Goal: Answer question/provide support: Share knowledge or assist other users

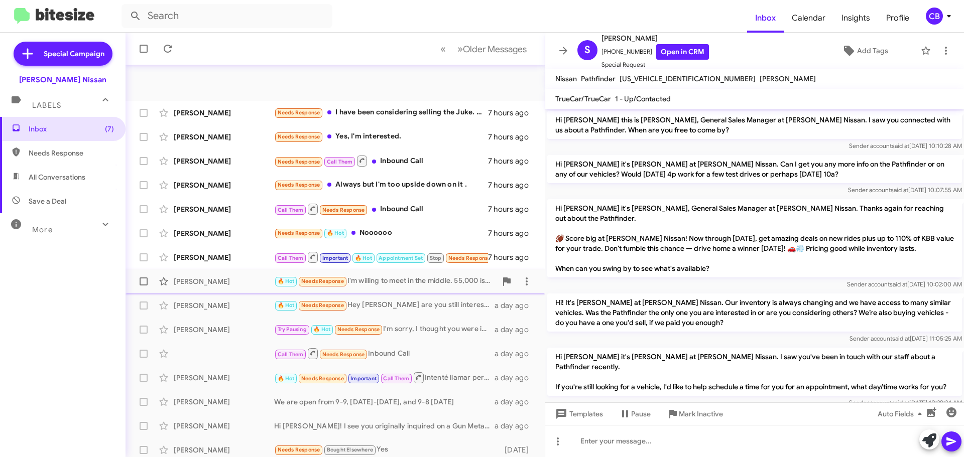
scroll to position [227, 0]
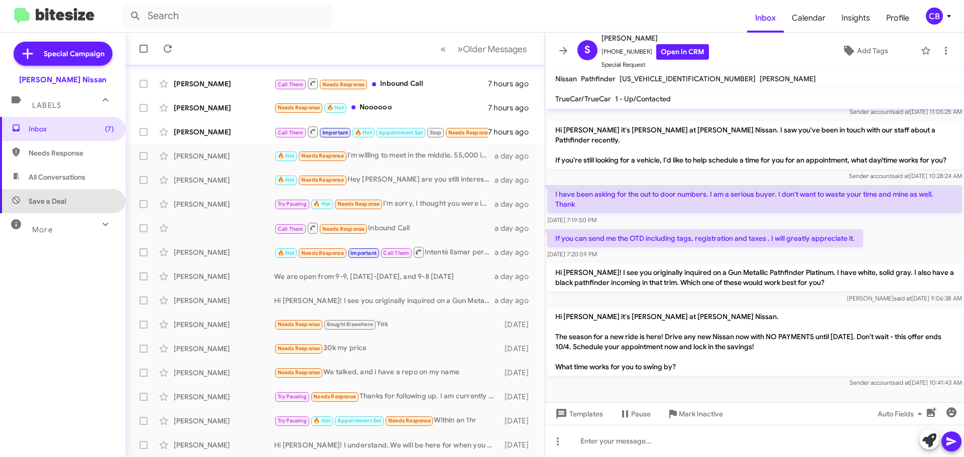
click at [63, 206] on span "Save a Deal" at bounding box center [62, 201] width 125 height 24
type input "in:not-interested"
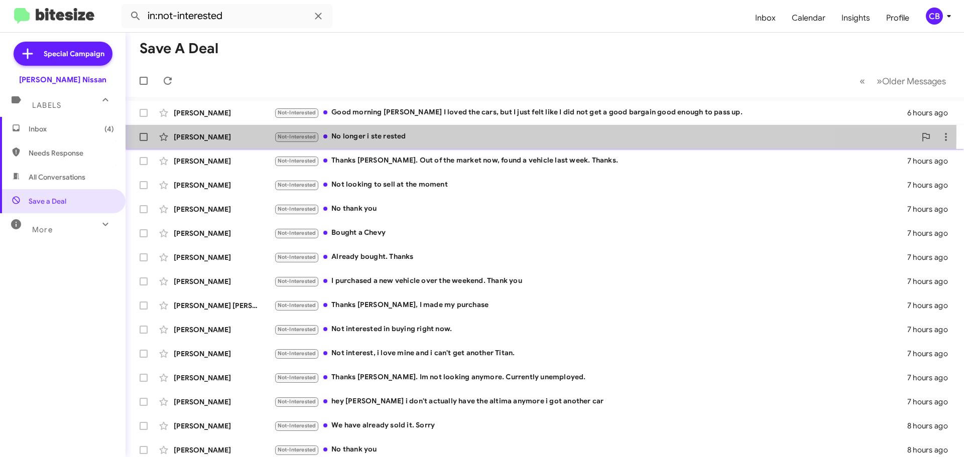
click at [257, 133] on div "[PERSON_NAME]" at bounding box center [224, 137] width 100 height 10
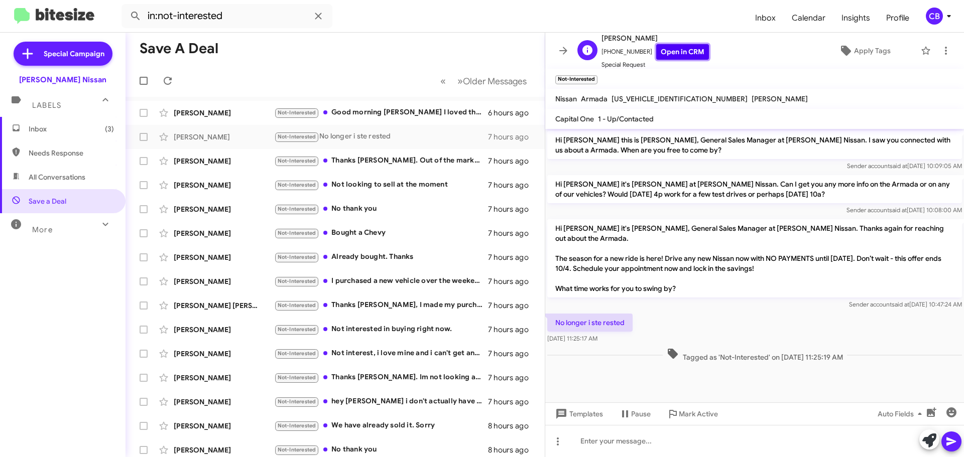
click at [666, 54] on link "Open in CRM" at bounding box center [682, 52] width 53 height 16
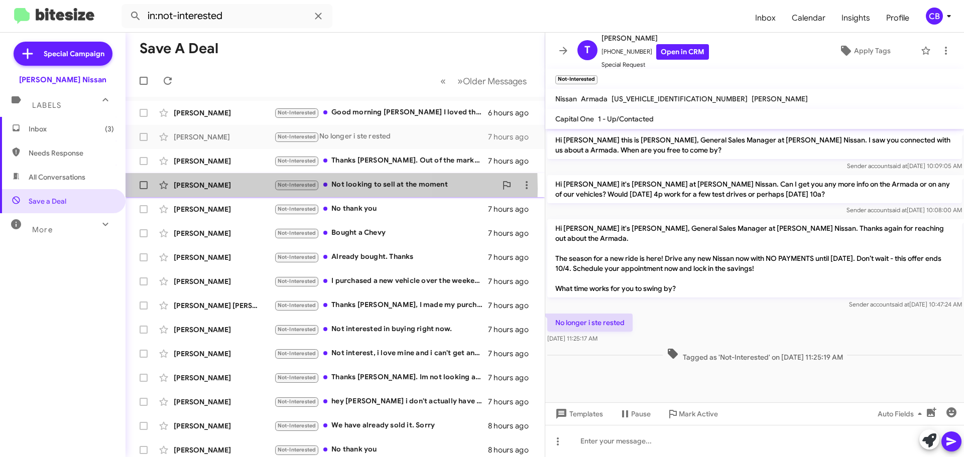
click at [229, 189] on div "[PERSON_NAME]" at bounding box center [224, 185] width 100 height 10
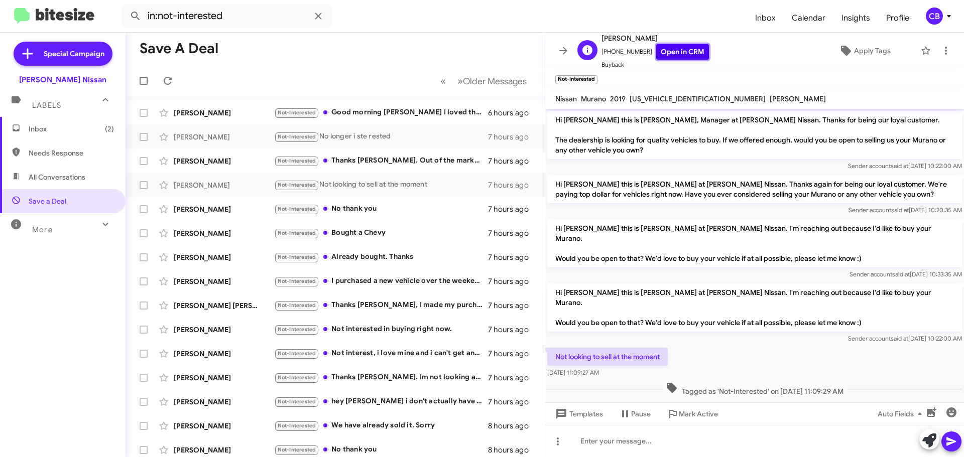
click at [670, 53] on link "Open in CRM" at bounding box center [682, 52] width 53 height 16
click at [232, 242] on div "[PERSON_NAME] Not-Interested Bought a Chevy 7 hours ago" at bounding box center [335, 233] width 403 height 20
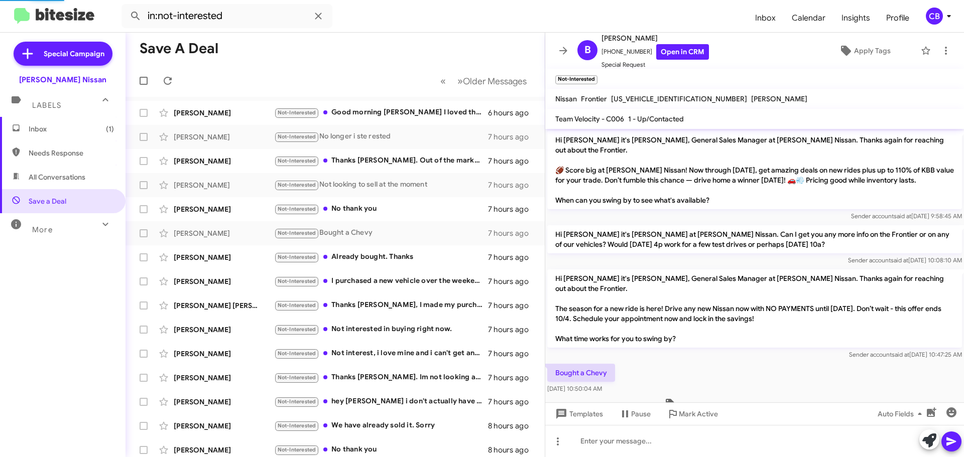
scroll to position [5, 0]
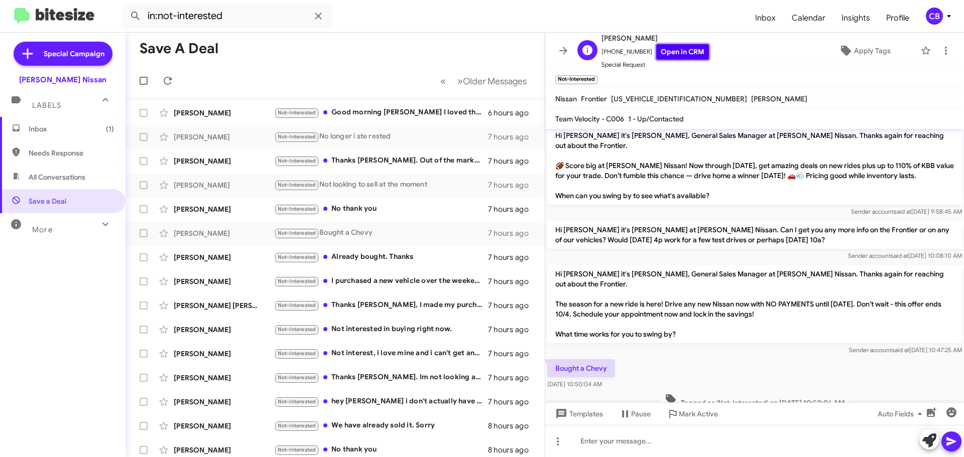
click at [666, 51] on link "Open in CRM" at bounding box center [682, 52] width 53 height 16
click at [579, 414] on span "Templates" at bounding box center [578, 414] width 50 height 18
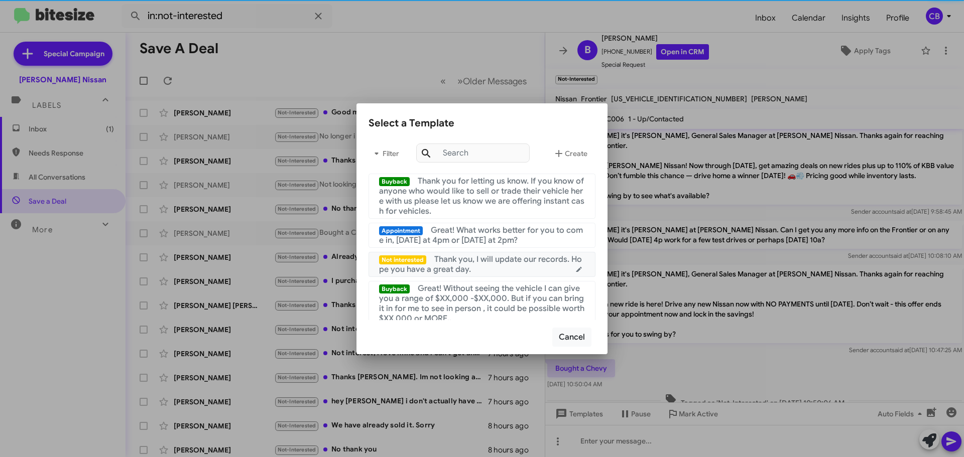
click at [517, 267] on div "Not interested Thank you, I will update our records. Hope you have a great day." at bounding box center [482, 264] width 206 height 20
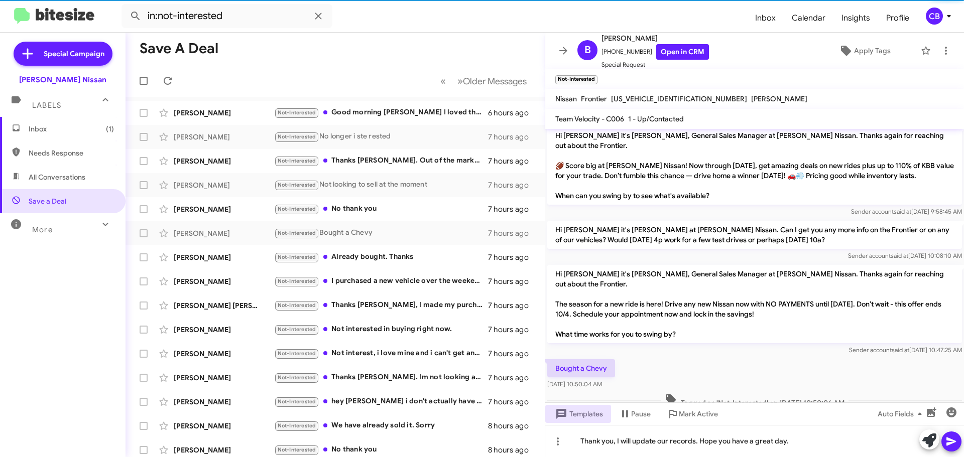
click at [950, 444] on icon at bounding box center [951, 442] width 10 height 9
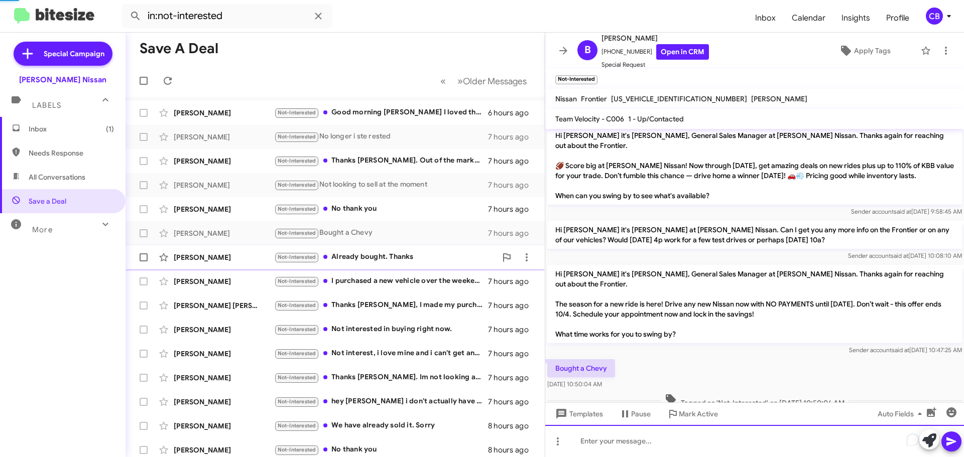
scroll to position [41, 0]
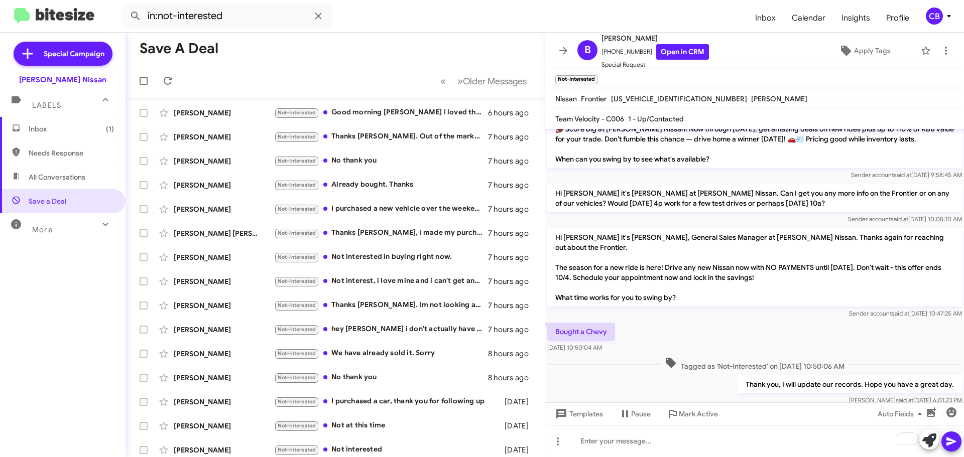
drag, startPoint x: 227, startPoint y: 257, endPoint x: 298, endPoint y: 83, distance: 187.7
click at [288, 89] on div "Save a Deal « Previous » Next Older Messages [PERSON_NAME] Not-Interested Good …" at bounding box center [334, 245] width 419 height 425
click at [304, 77] on mat-toolbar-row "« Previous » Next Older Messages" at bounding box center [334, 81] width 419 height 32
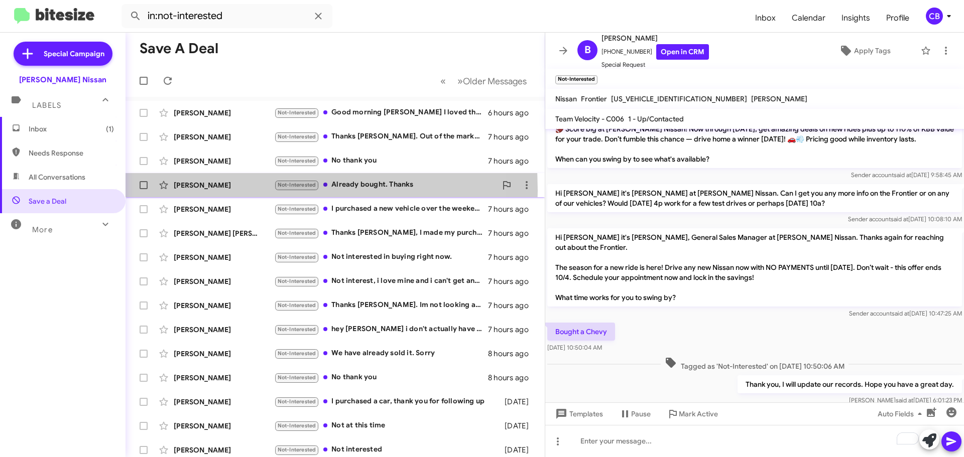
click at [203, 191] on div "[PERSON_NAME] Not-Interested Already bought. Thanks 7 hours ago" at bounding box center [335, 185] width 403 height 20
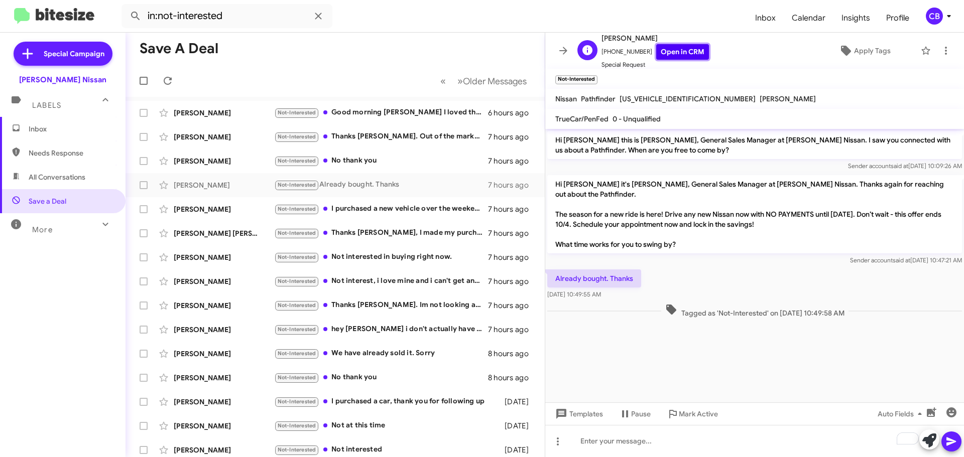
click at [673, 51] on link "Open in CRM" at bounding box center [682, 52] width 53 height 16
click at [593, 414] on span "Templates" at bounding box center [578, 414] width 50 height 18
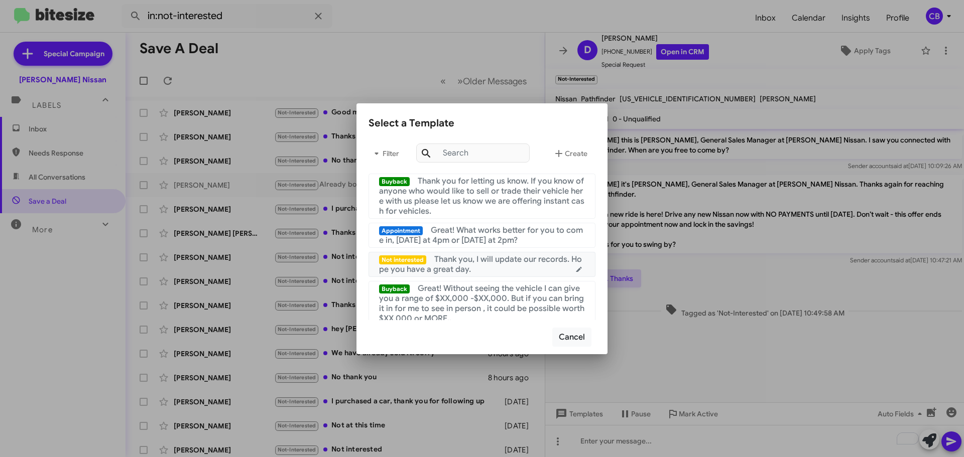
click at [498, 258] on span "Thank you, I will update our records. Hope you have a great day." at bounding box center [480, 264] width 203 height 20
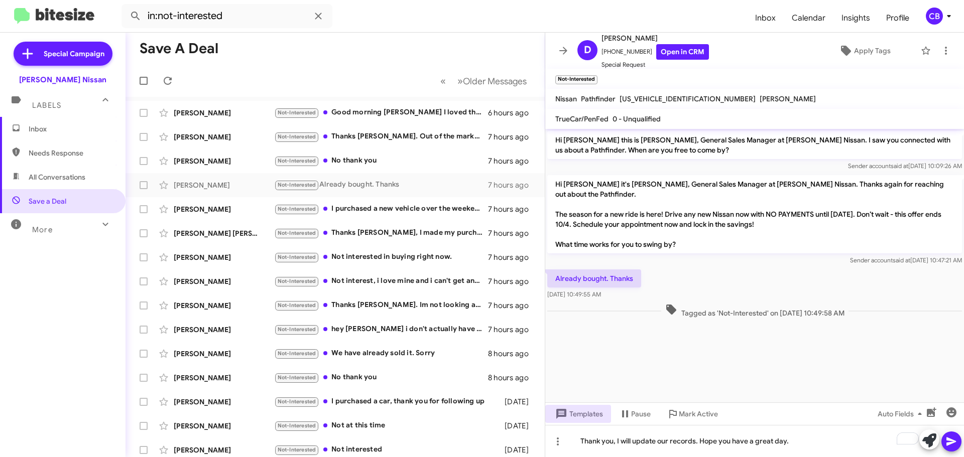
click at [947, 444] on icon at bounding box center [951, 442] width 10 height 9
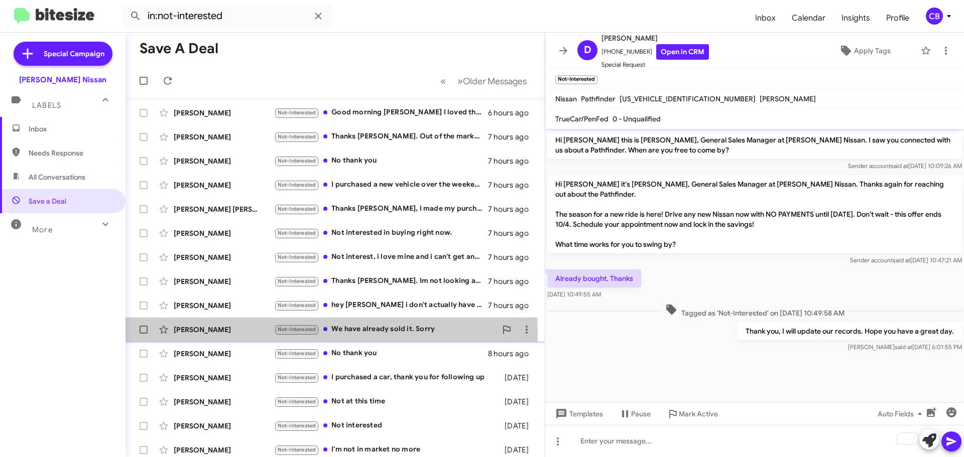
click at [233, 333] on div "[PERSON_NAME]" at bounding box center [224, 330] width 100 height 10
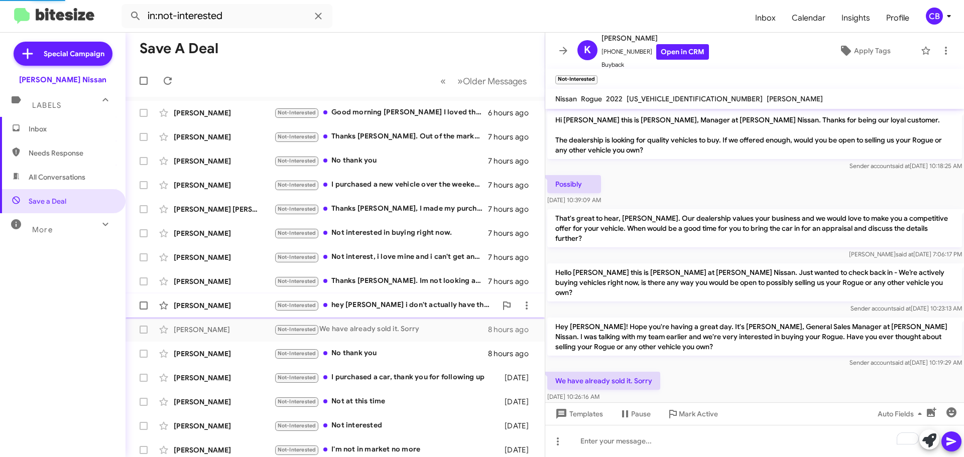
scroll to position [18, 0]
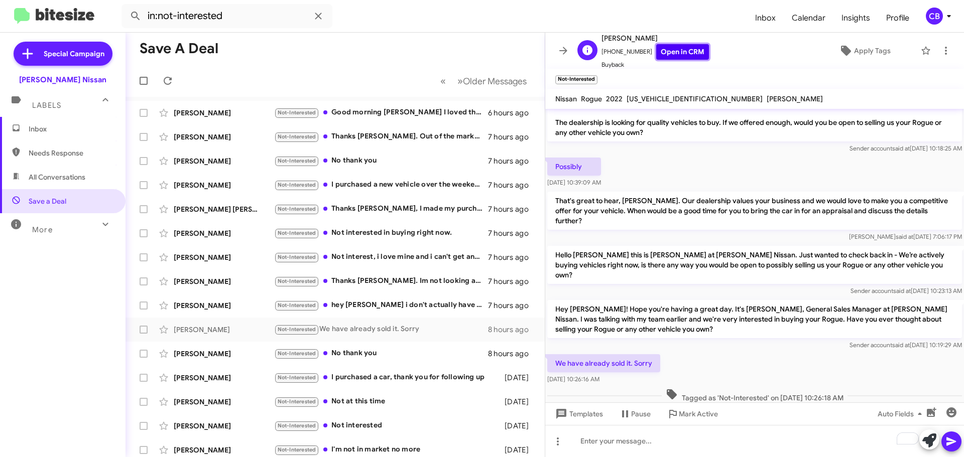
click at [669, 51] on link "Open in CRM" at bounding box center [682, 52] width 53 height 16
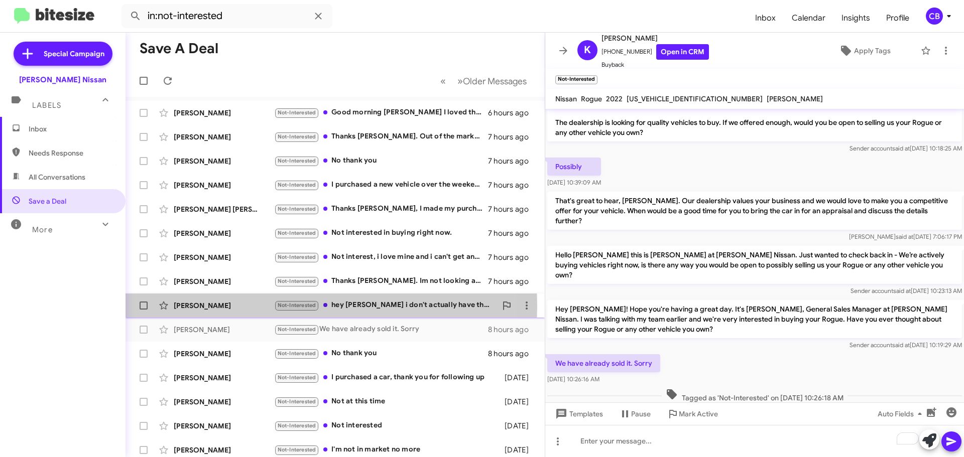
click at [208, 306] on div "[PERSON_NAME]" at bounding box center [224, 306] width 100 height 10
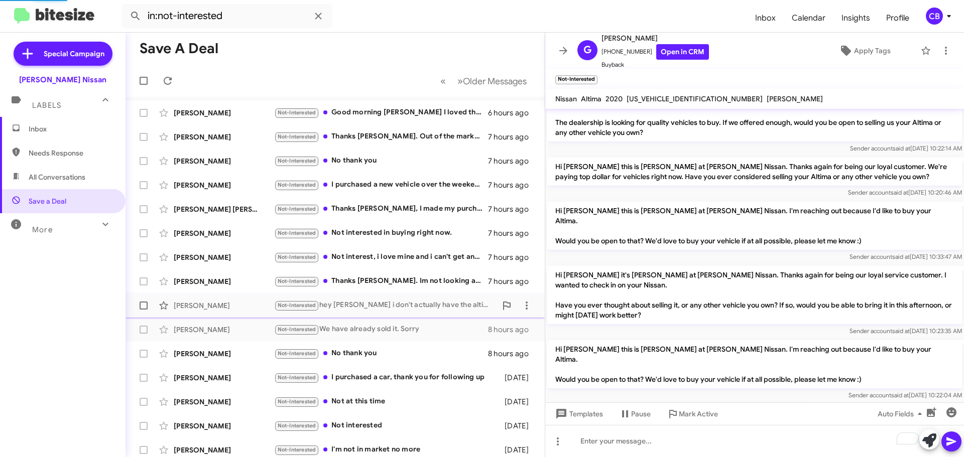
scroll to position [68, 0]
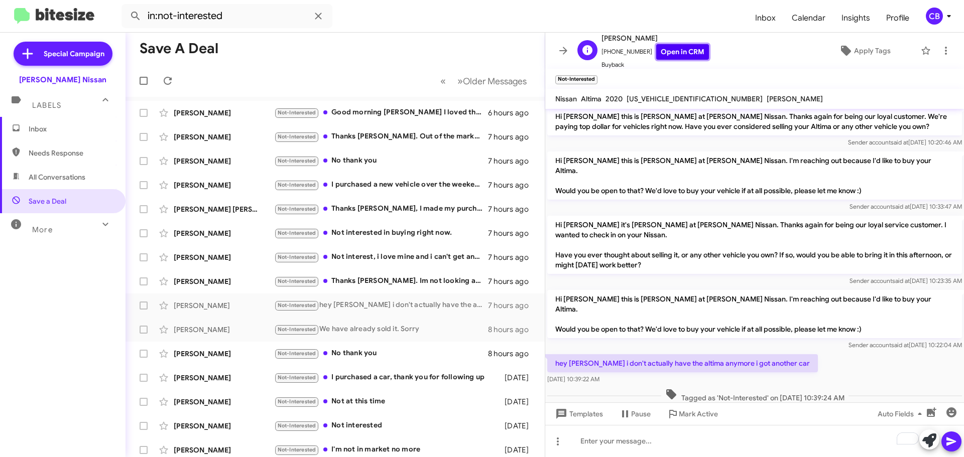
click at [656, 52] on link "Open in CRM" at bounding box center [682, 52] width 53 height 16
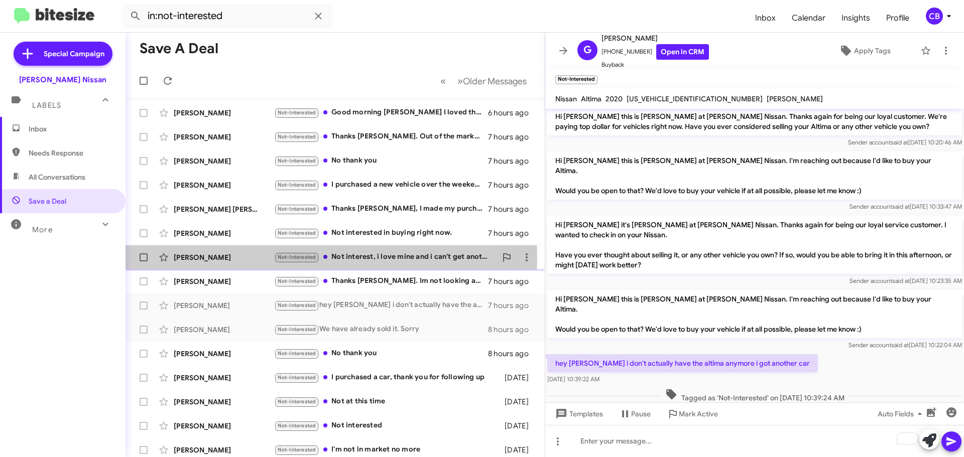
click at [199, 258] on div "[PERSON_NAME]" at bounding box center [224, 257] width 100 height 10
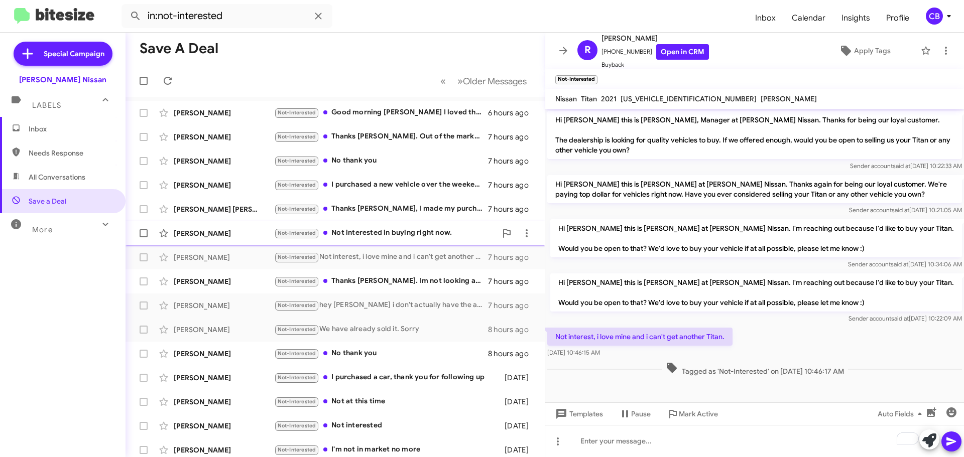
click at [232, 231] on div "[PERSON_NAME]" at bounding box center [224, 233] width 100 height 10
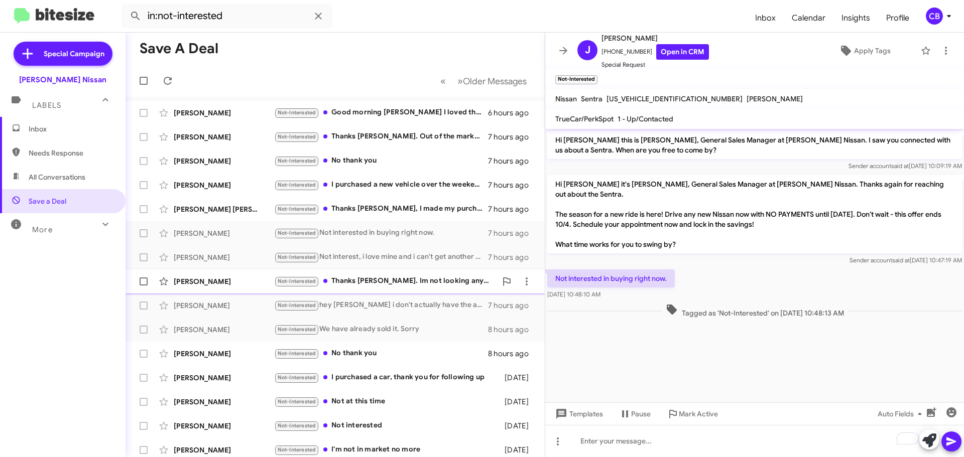
click at [204, 276] on div "[PERSON_NAME] Not-Interested Thanks [PERSON_NAME]. Im not looking anymore. Curr…" at bounding box center [335, 282] width 403 height 20
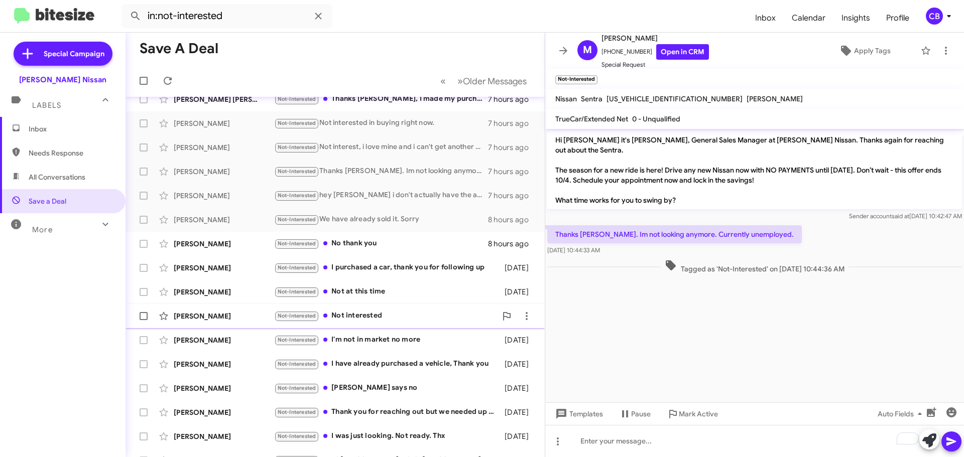
scroll to position [125, 0]
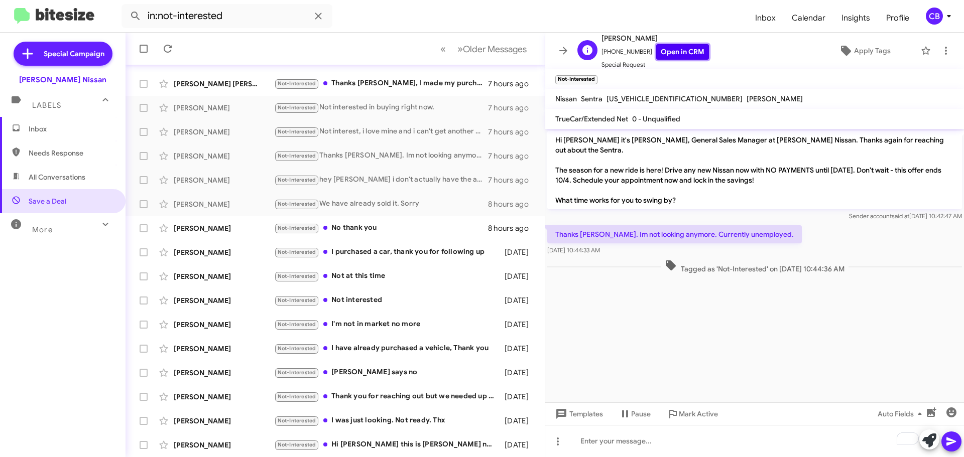
click at [656, 51] on link "Open in CRM" at bounding box center [682, 52] width 53 height 16
click at [215, 258] on div "[PERSON_NAME] Not-Interested I purchased a car, thank you for following up [DAT…" at bounding box center [335, 252] width 403 height 20
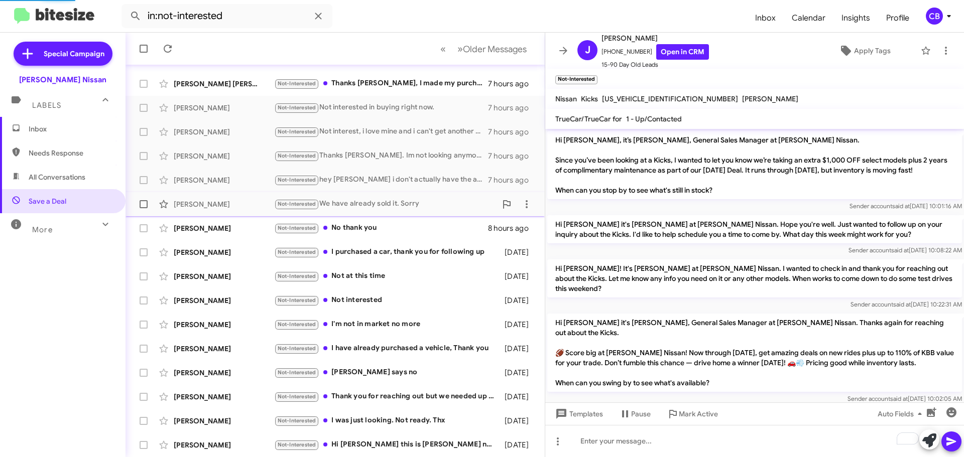
scroll to position [195, 0]
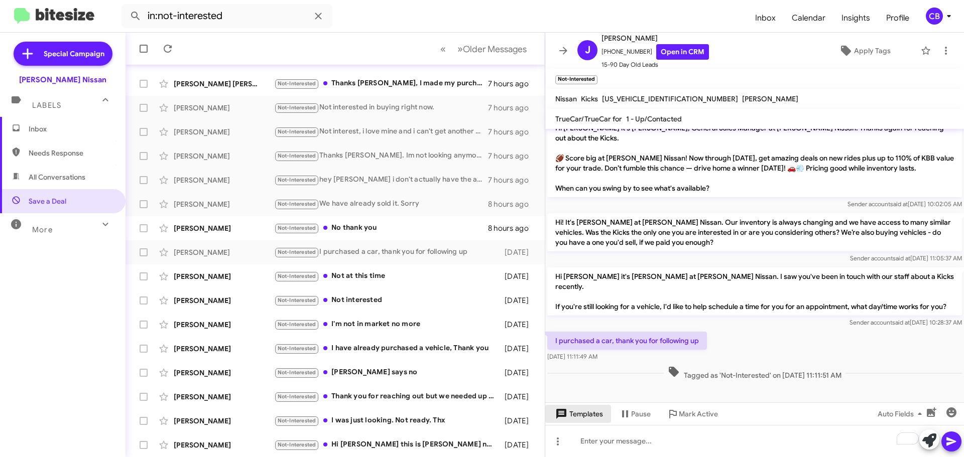
click at [576, 420] on span "Templates" at bounding box center [578, 414] width 50 height 18
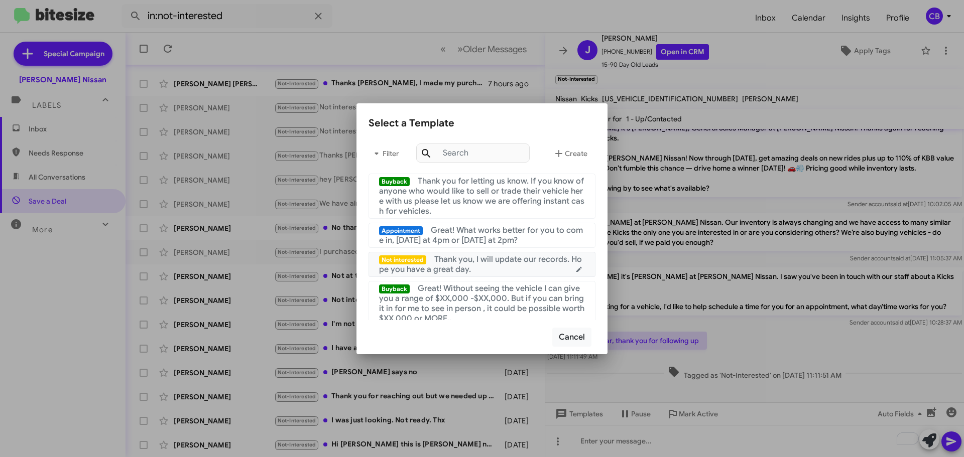
click at [508, 262] on span "Thank you, I will update our records. Hope you have a great day." at bounding box center [480, 264] width 203 height 20
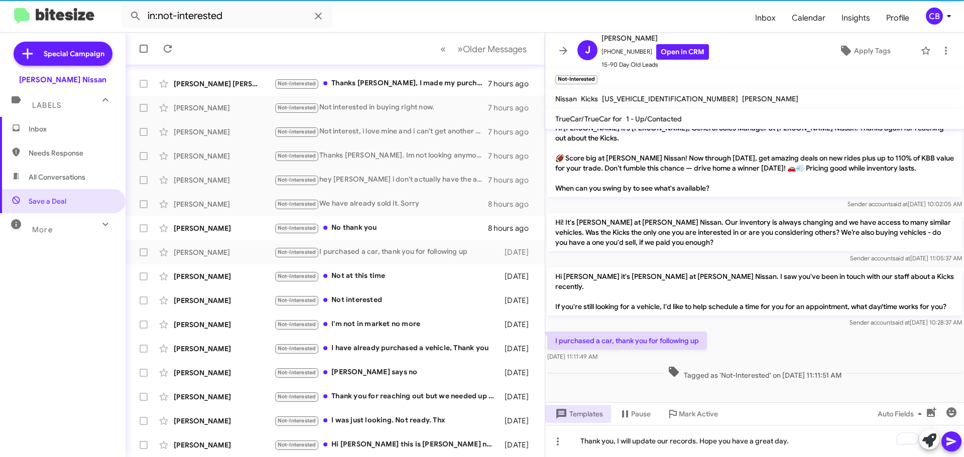
click at [946, 438] on icon at bounding box center [951, 442] width 12 height 12
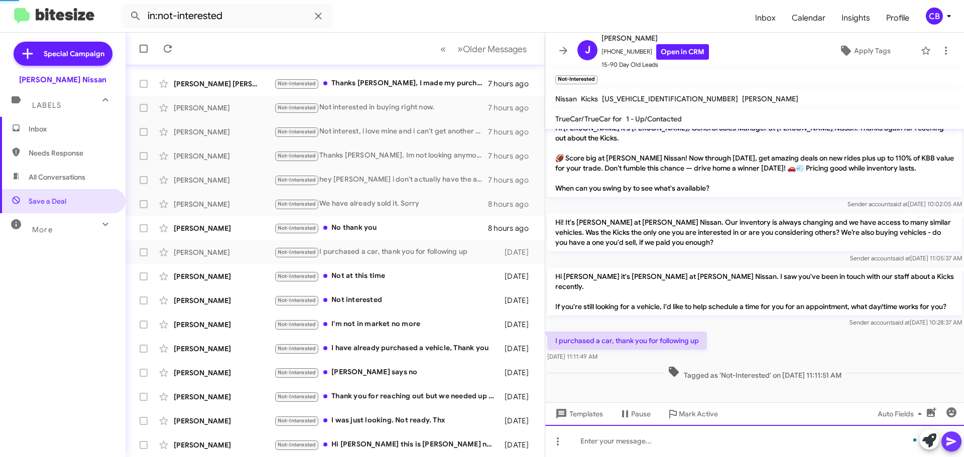
scroll to position [0, 0]
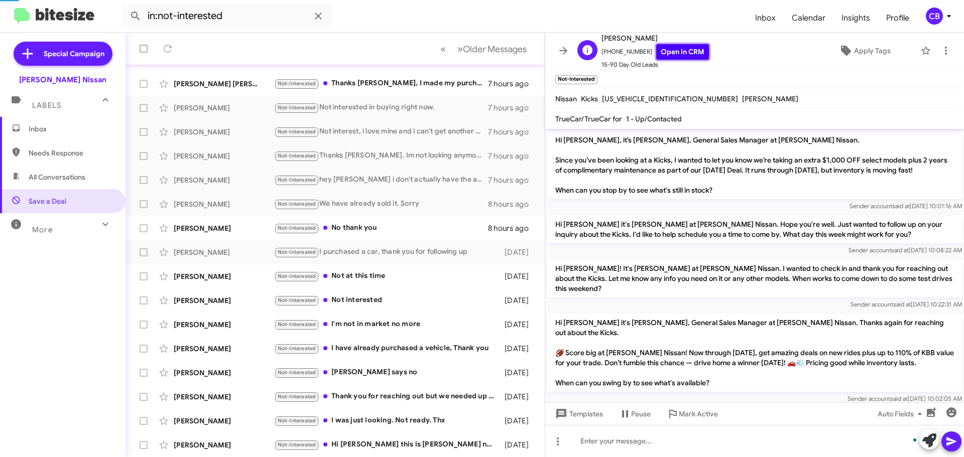
click at [670, 54] on link "Open in CRM" at bounding box center [682, 52] width 53 height 16
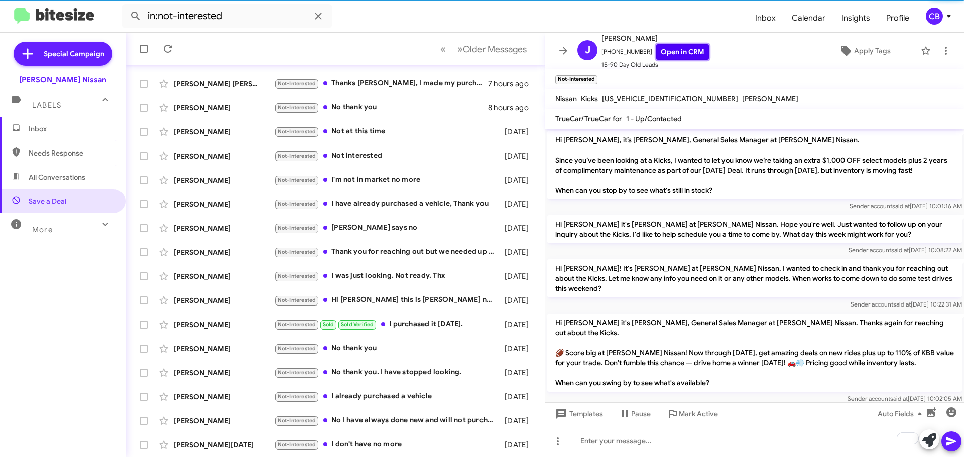
scroll to position [231, 0]
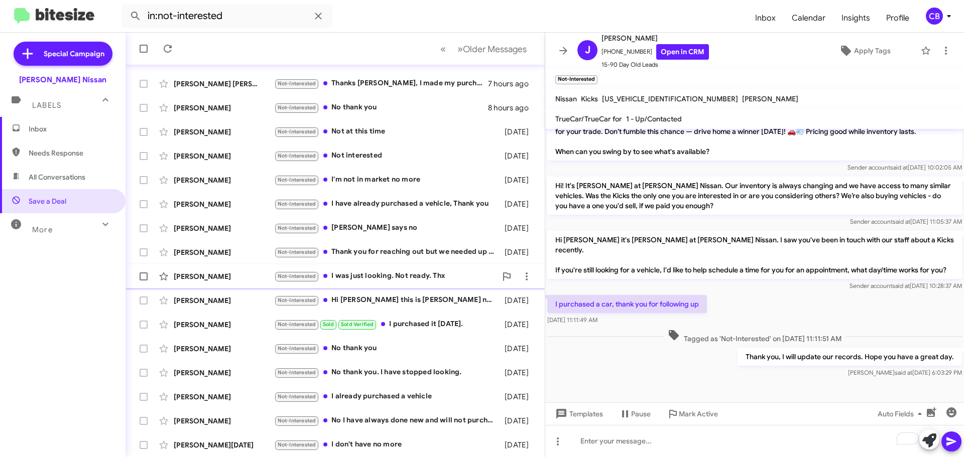
click at [203, 279] on div "[PERSON_NAME]" at bounding box center [224, 277] width 100 height 10
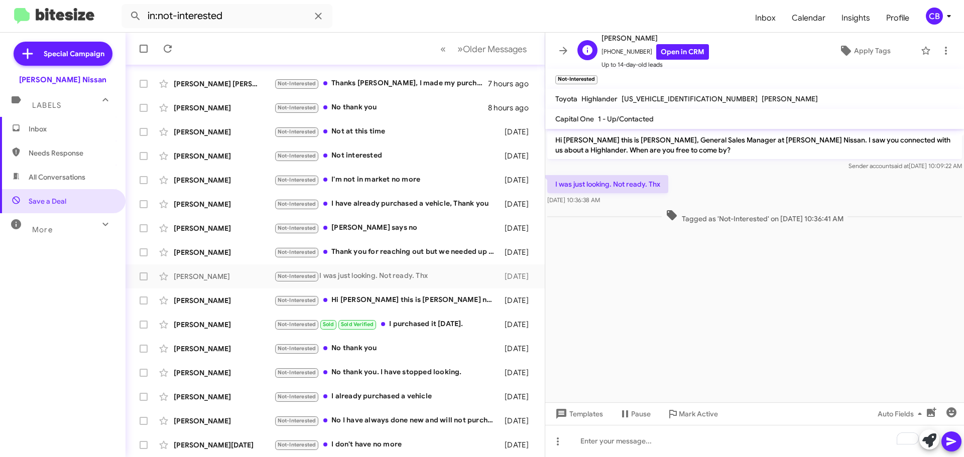
click at [667, 63] on span "Up to 14-day-old leads" at bounding box center [654, 65] width 107 height 10
click at [671, 50] on link "Open in CRM" at bounding box center [682, 52] width 53 height 16
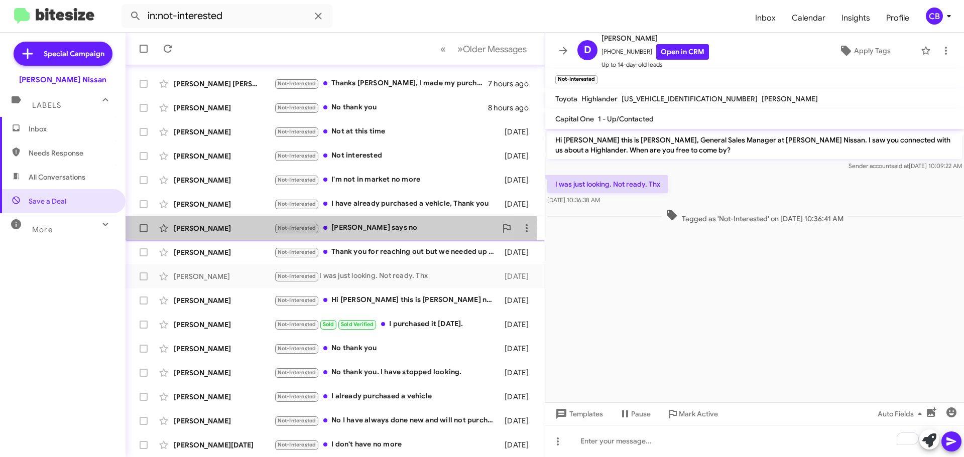
click at [207, 228] on div "[PERSON_NAME]" at bounding box center [224, 228] width 100 height 10
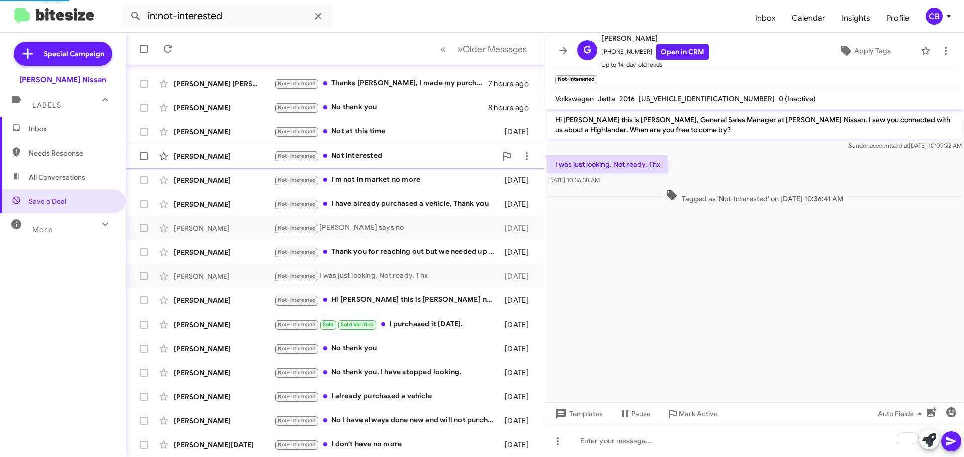
scroll to position [321, 0]
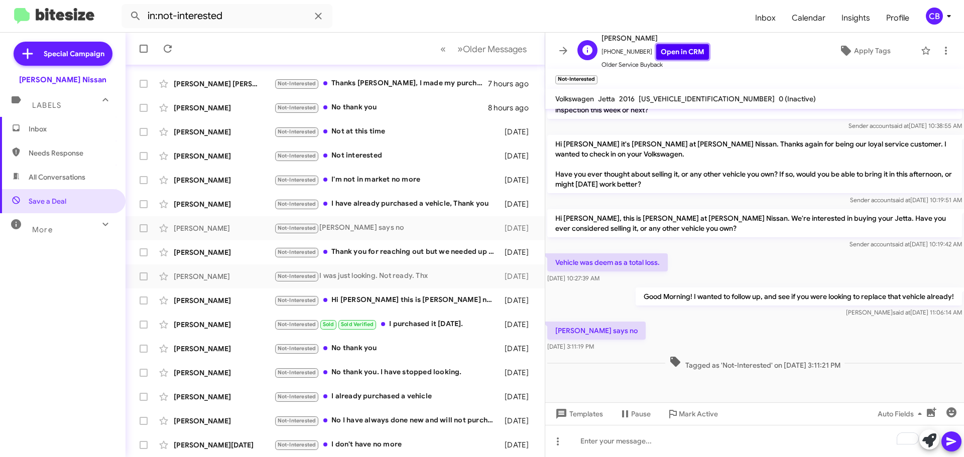
click at [675, 50] on link "Open in CRM" at bounding box center [682, 52] width 53 height 16
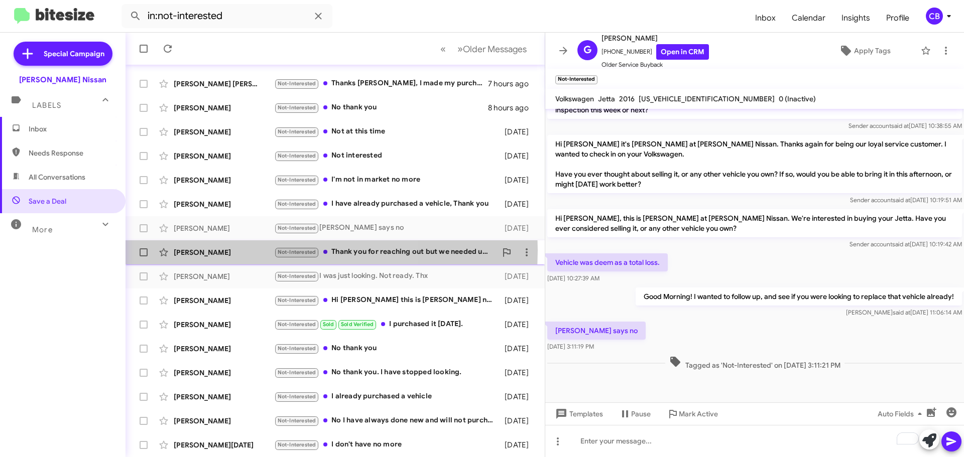
click at [222, 250] on div "[PERSON_NAME]" at bounding box center [224, 252] width 100 height 10
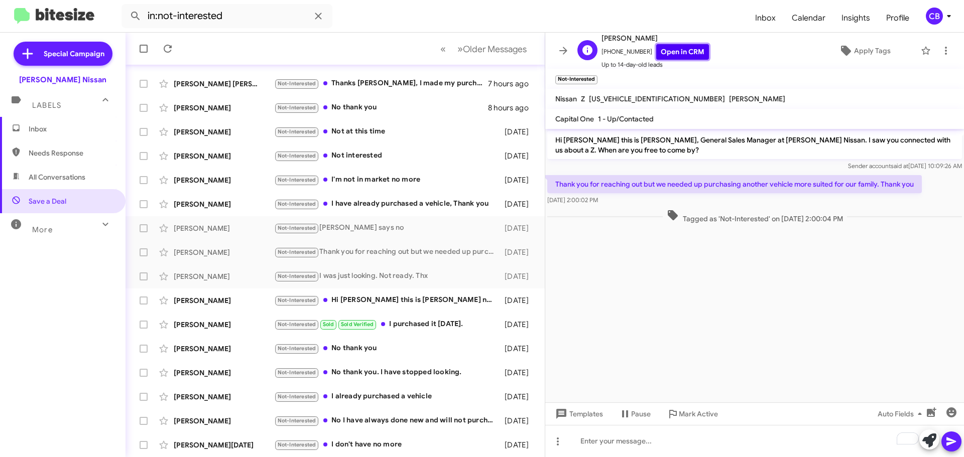
click at [665, 52] on link "Open in CRM" at bounding box center [682, 52] width 53 height 16
click at [209, 304] on div "[PERSON_NAME]" at bounding box center [224, 301] width 100 height 10
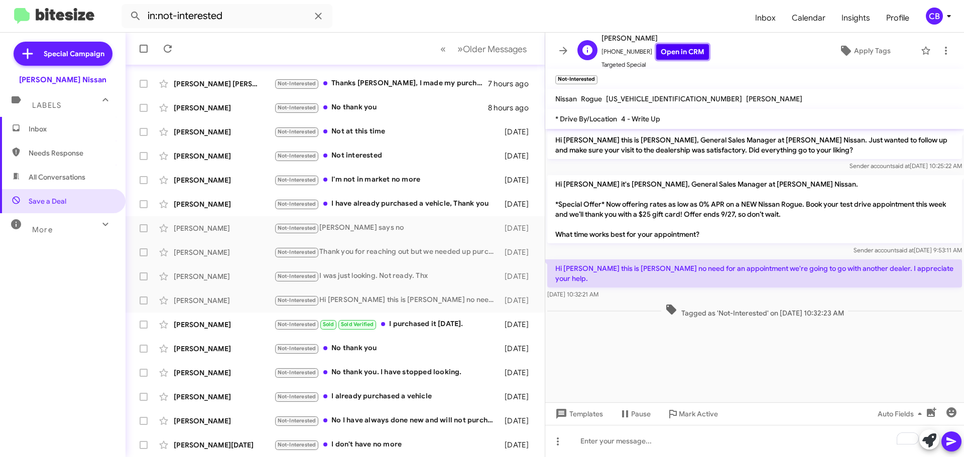
click at [685, 50] on link "Open in CRM" at bounding box center [682, 52] width 53 height 16
click at [209, 321] on div "[PERSON_NAME]" at bounding box center [224, 325] width 100 height 10
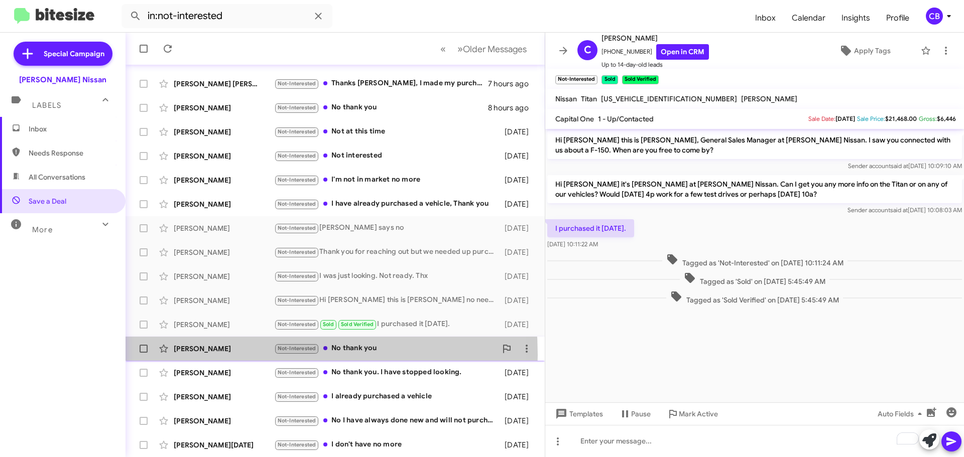
click at [213, 355] on div "[PERSON_NAME] Not-Interested No thank you [DATE]" at bounding box center [335, 349] width 403 height 20
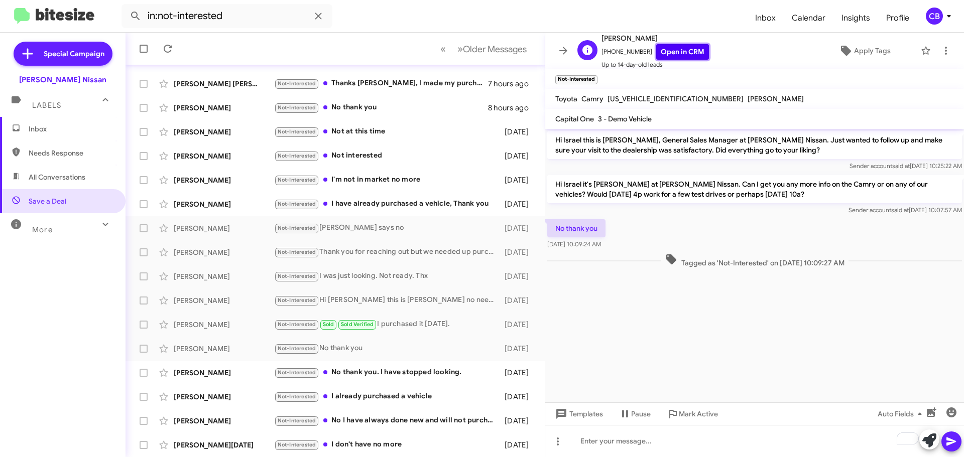
click at [675, 50] on link "Open in CRM" at bounding box center [682, 52] width 53 height 16
click at [215, 208] on div "[PERSON_NAME]" at bounding box center [224, 204] width 100 height 10
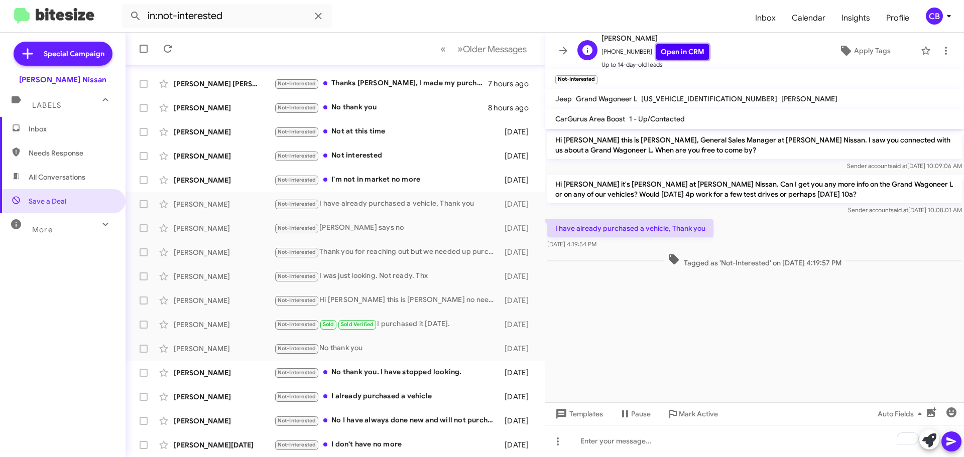
click at [677, 52] on link "Open in CRM" at bounding box center [682, 52] width 53 height 16
click at [217, 375] on div "[PERSON_NAME]" at bounding box center [224, 373] width 100 height 10
click at [676, 56] on link "Open in CRM" at bounding box center [682, 52] width 53 height 16
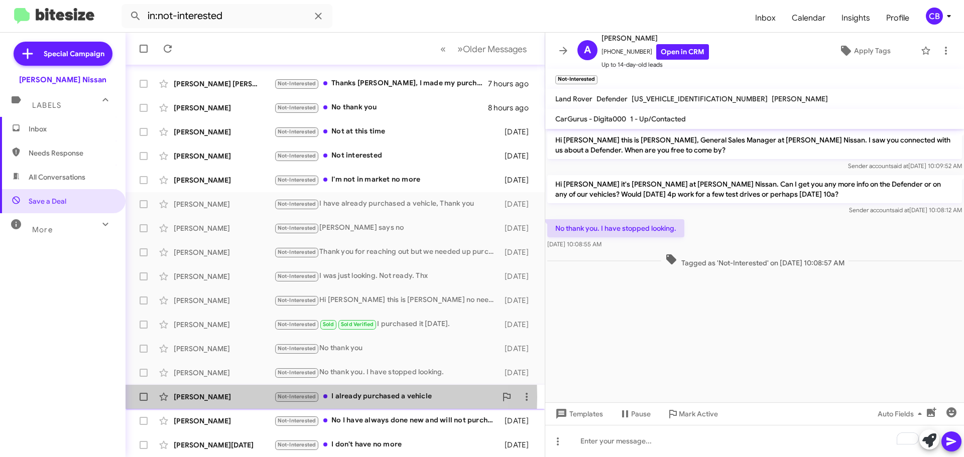
click at [203, 397] on div "[PERSON_NAME]" at bounding box center [224, 397] width 100 height 10
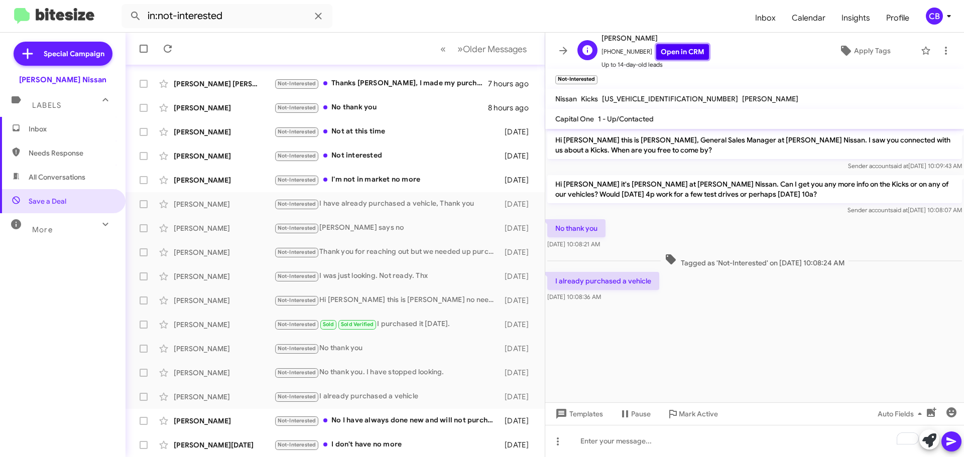
click at [671, 51] on link "Open in CRM" at bounding box center [682, 52] width 53 height 16
click at [233, 415] on div "[PERSON_NAME] Not-Interested No I have always done new and will not purchase a …" at bounding box center [335, 421] width 403 height 20
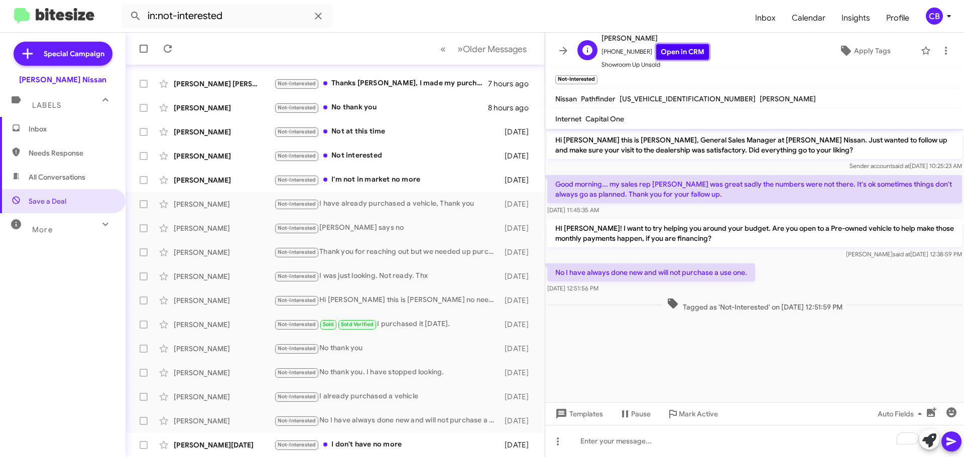
click at [667, 58] on link "Open in CRM" at bounding box center [682, 52] width 53 height 16
click at [196, 448] on div "[PERSON_NAME][DATE]" at bounding box center [224, 445] width 100 height 10
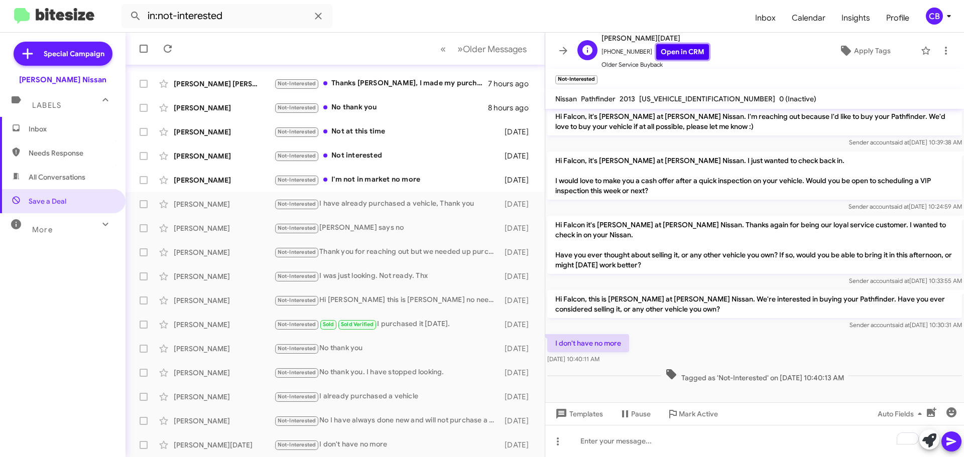
click at [662, 56] on link "Open in CRM" at bounding box center [682, 52] width 53 height 16
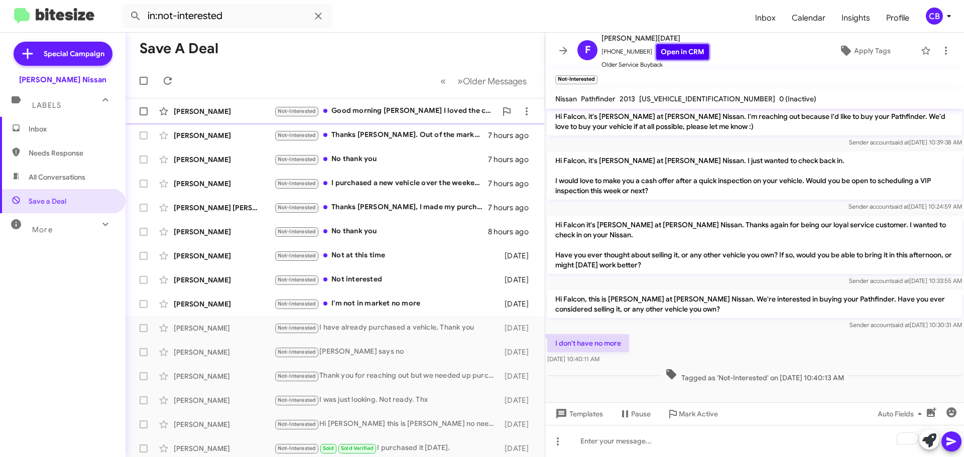
scroll to position [0, 0]
click at [204, 135] on div "[PERSON_NAME]" at bounding box center [224, 137] width 100 height 10
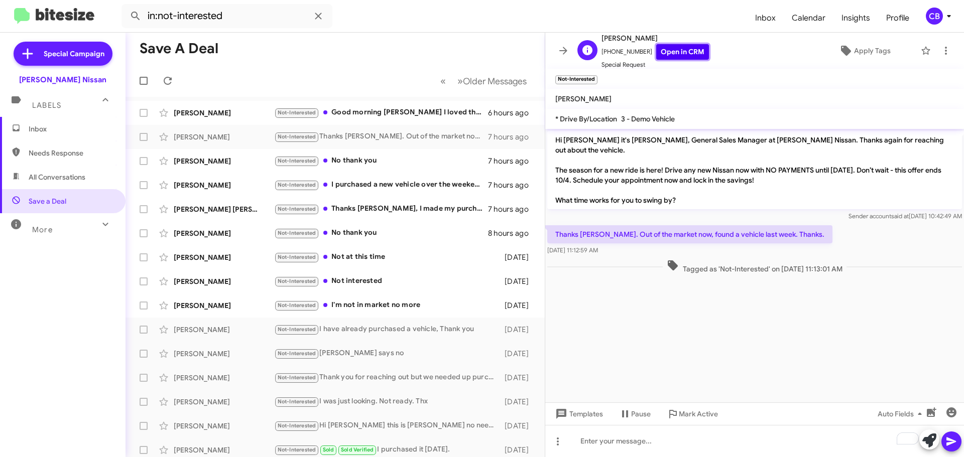
click at [676, 44] on link "Open in CRM" at bounding box center [682, 52] width 53 height 16
click at [212, 164] on div "[PERSON_NAME]" at bounding box center [224, 161] width 100 height 10
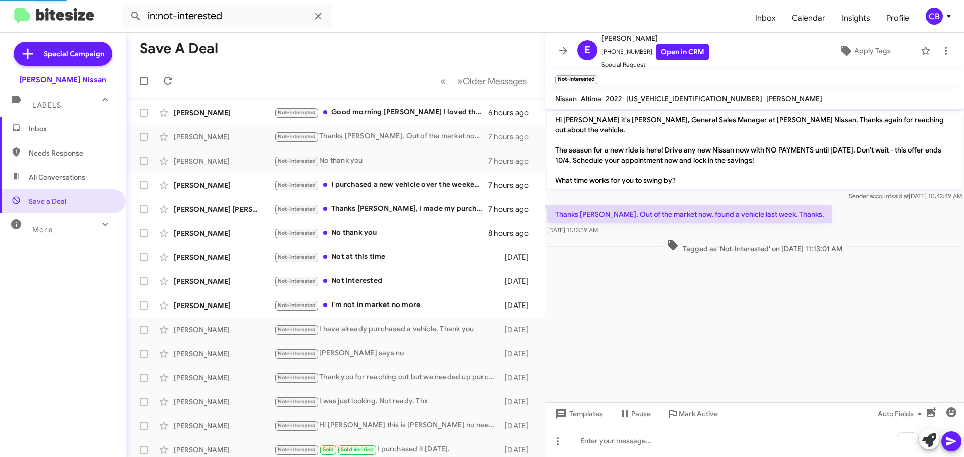
scroll to position [94, 0]
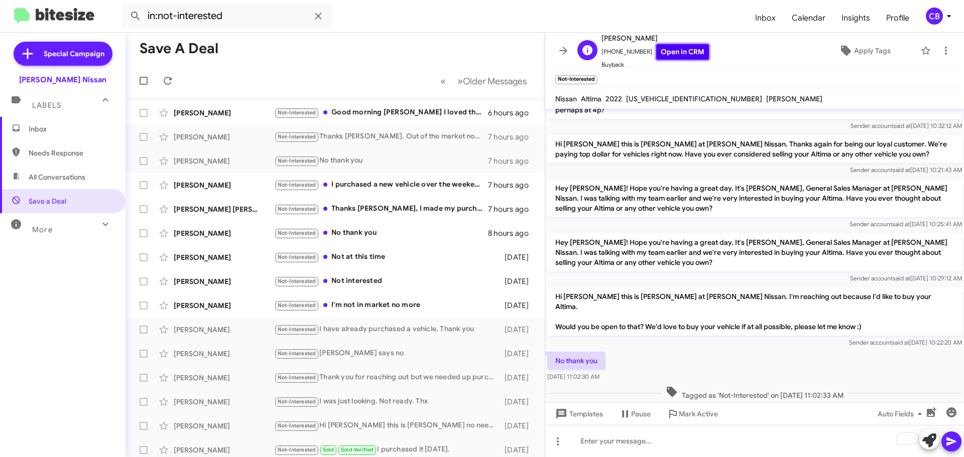
click at [689, 54] on link "Open in CRM" at bounding box center [682, 52] width 53 height 16
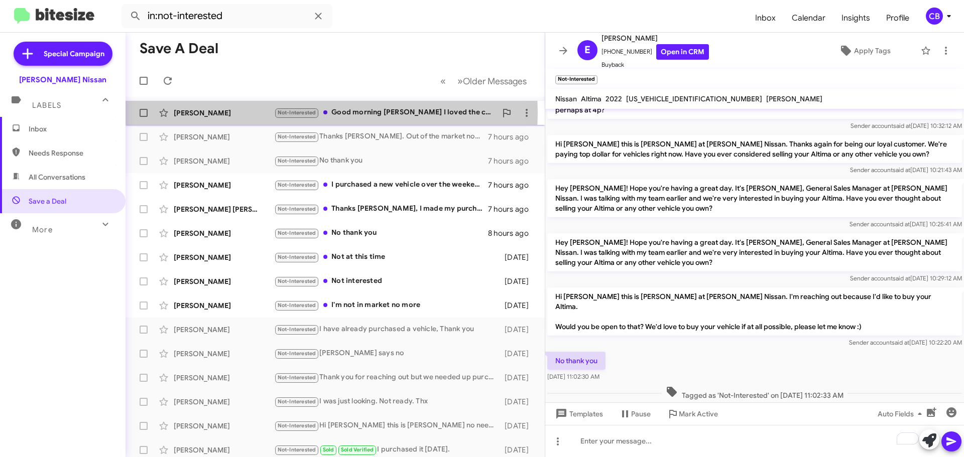
click at [212, 112] on div "[PERSON_NAME]" at bounding box center [224, 113] width 100 height 10
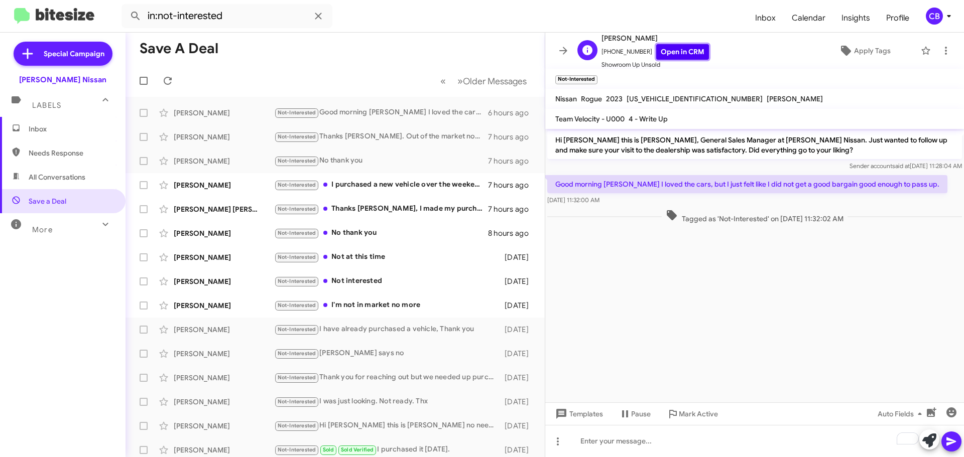
click at [673, 52] on link "Open in CRM" at bounding box center [682, 52] width 53 height 16
